Goal: Download file/media

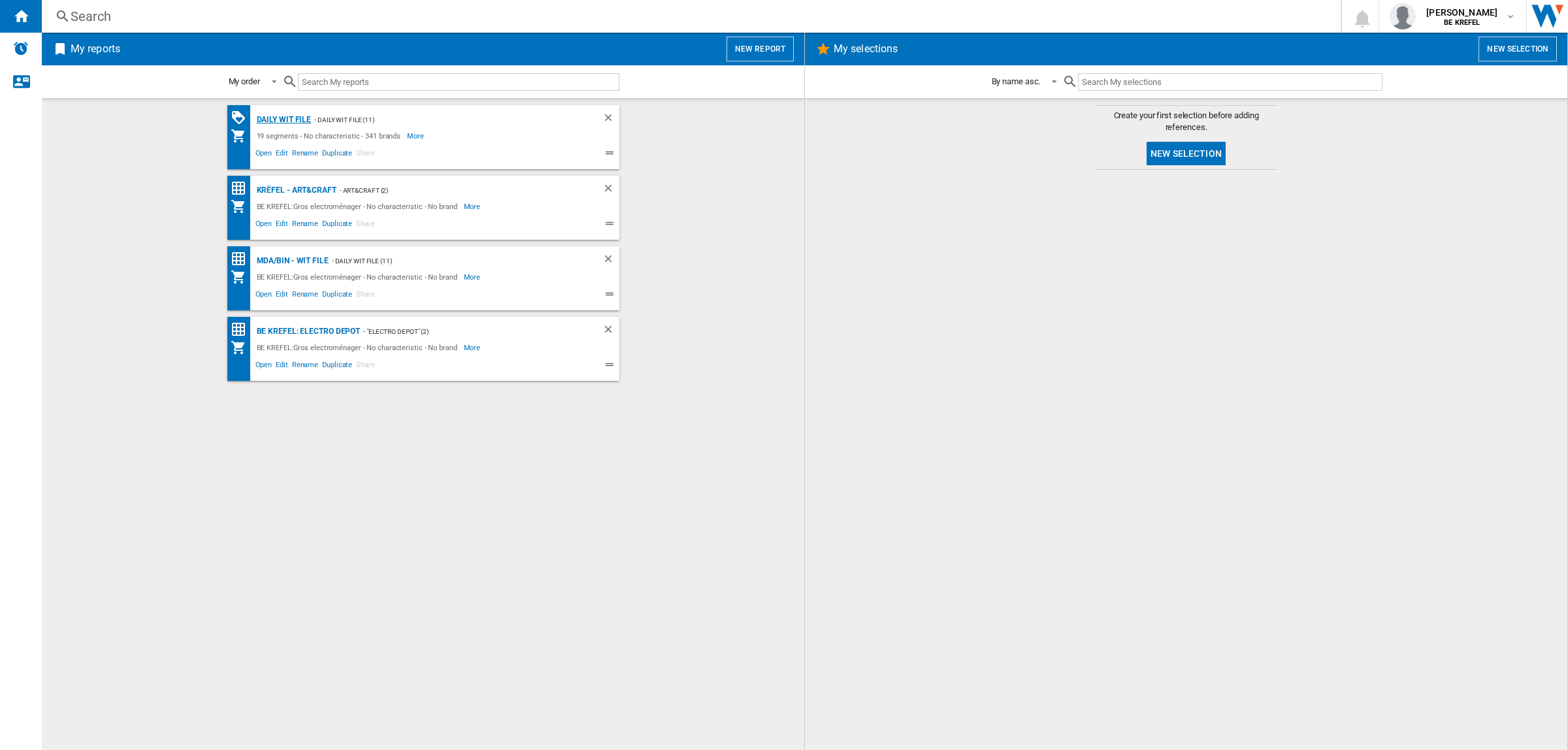
click at [302, 116] on div "Daily WIT file" at bounding box center [282, 120] width 58 height 16
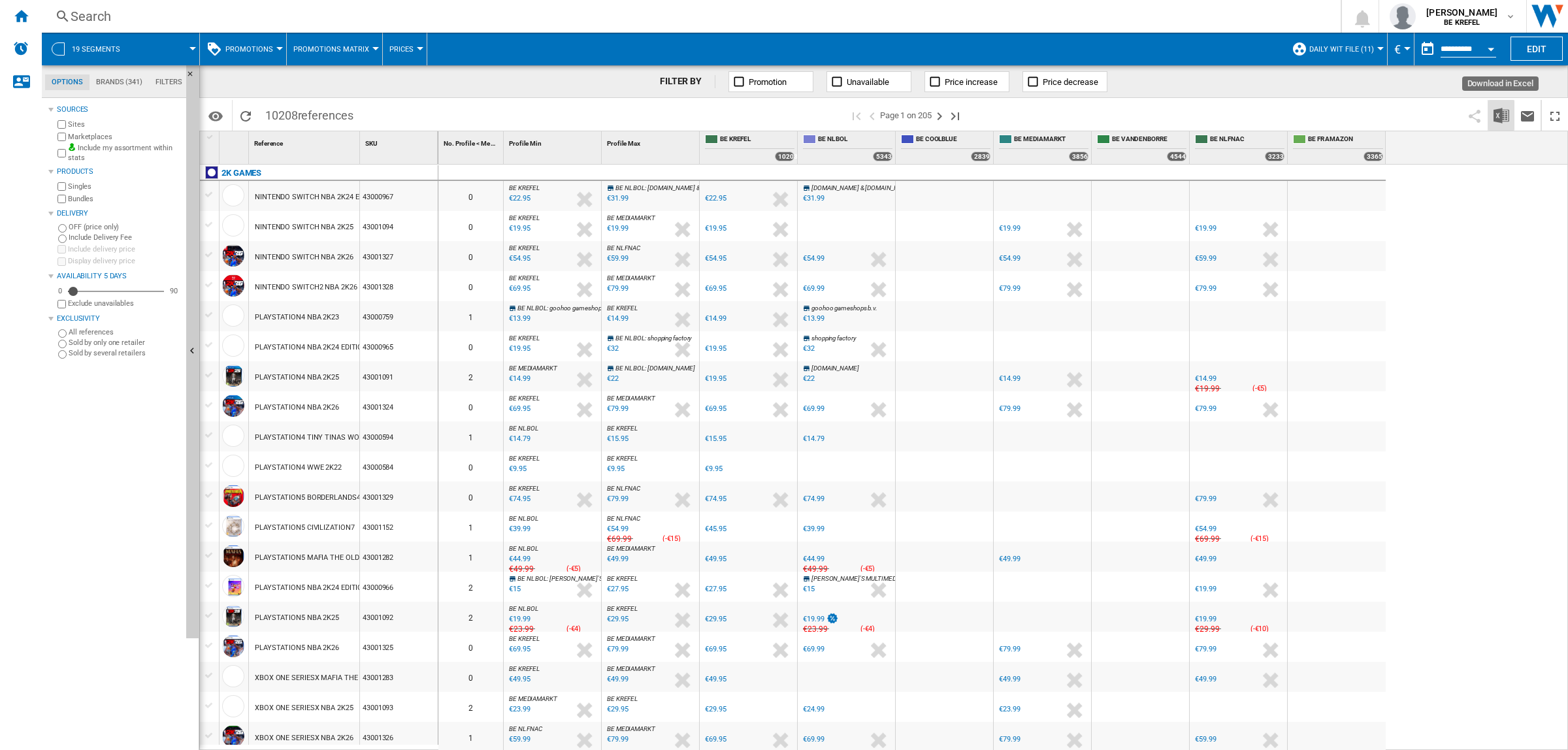
click at [1500, 111] on img "Download in Excel" at bounding box center [1501, 116] width 16 height 16
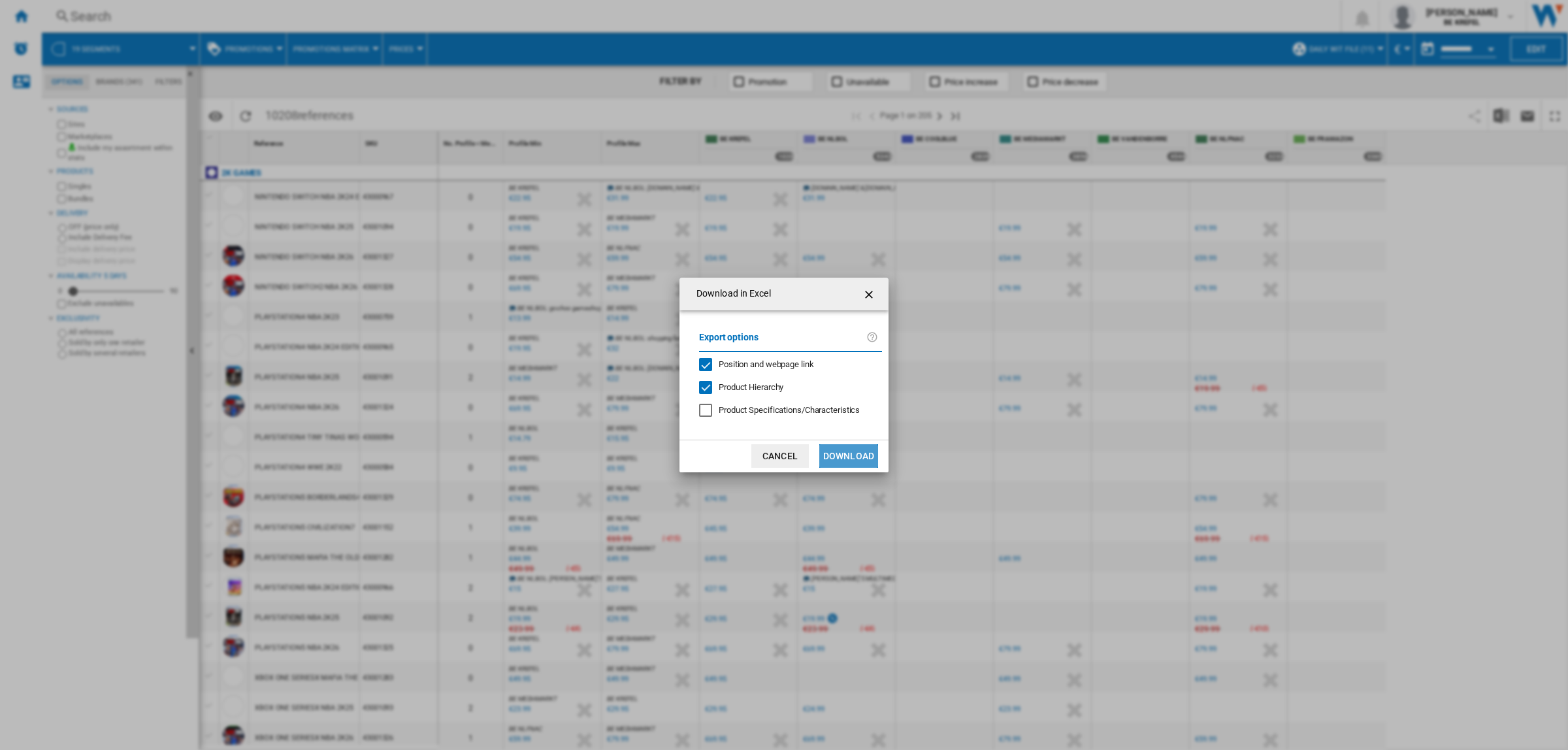
click at [848, 459] on button "Download" at bounding box center [848, 456] width 59 height 23
